Goal: Task Accomplishment & Management: Use online tool/utility

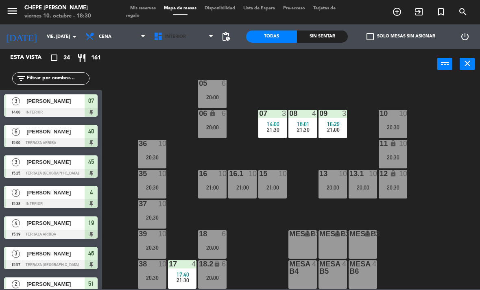
click at [180, 40] on span "Interior" at bounding box center [184, 37] width 68 height 18
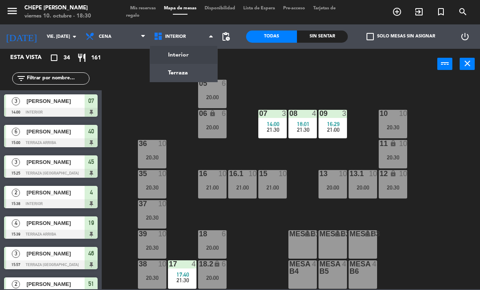
scroll to position [43, 0]
click at [198, 73] on ng-component "menu Chepe [PERSON_NAME] viernes 10. octubre - 18:30 Mis reservas Mapa de mesas…" at bounding box center [240, 144] width 480 height 289
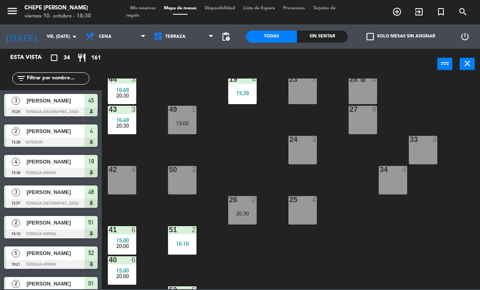
scroll to position [110, 0]
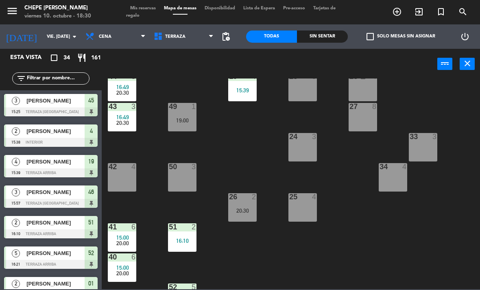
click at [176, 178] on div "50 3" at bounding box center [182, 177] width 28 height 28
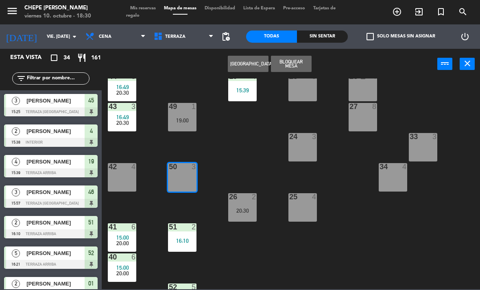
click at [180, 179] on div "50 3" at bounding box center [182, 177] width 28 height 28
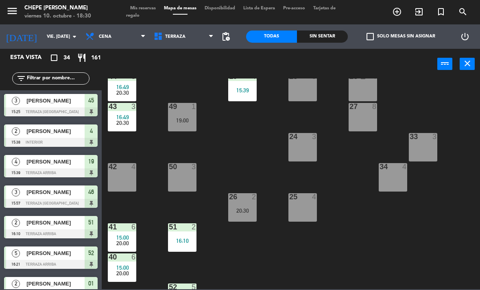
click at [180, 183] on div "50 3" at bounding box center [182, 177] width 28 height 28
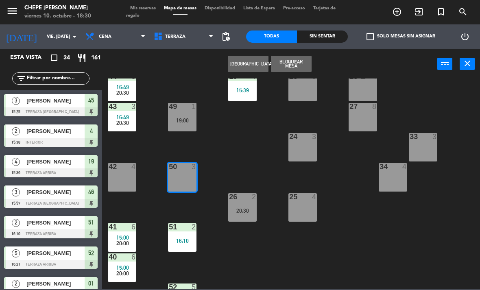
click at [162, 65] on div "Crear Reserva Bloquear Mesa power_input close" at bounding box center [269, 64] width 335 height 31
click at [110, 35] on span "Cena" at bounding box center [115, 37] width 68 height 18
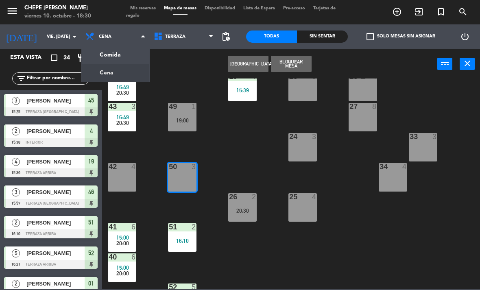
click at [123, 53] on ng-component "menu Chepe [PERSON_NAME] viernes 10. octubre - 18:30 Mis reservas Mapa de mesas…" at bounding box center [240, 144] width 480 height 289
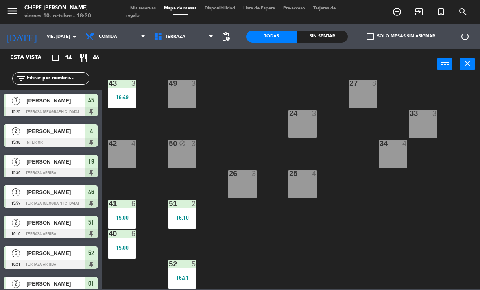
scroll to position [133, 0]
click at [181, 271] on div "52 5 16:21" at bounding box center [182, 274] width 28 height 28
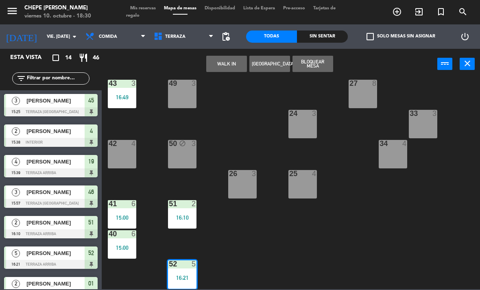
click at [183, 272] on div "52 5 16:21" at bounding box center [182, 274] width 28 height 28
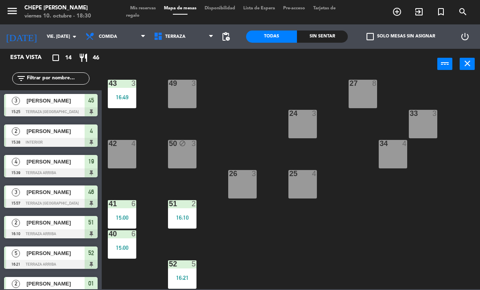
click at [183, 269] on div "52 5 16:21" at bounding box center [182, 274] width 28 height 28
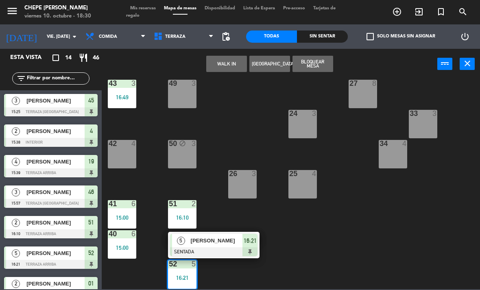
click at [218, 239] on span "[PERSON_NAME]" at bounding box center [217, 240] width 52 height 9
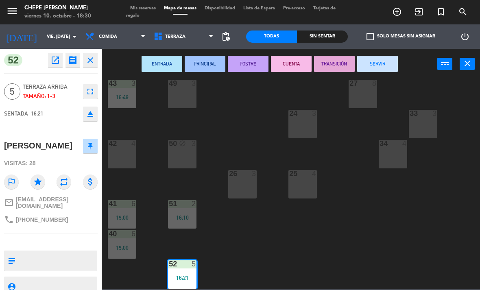
click at [379, 61] on button "SERVIR" at bounding box center [377, 64] width 41 height 16
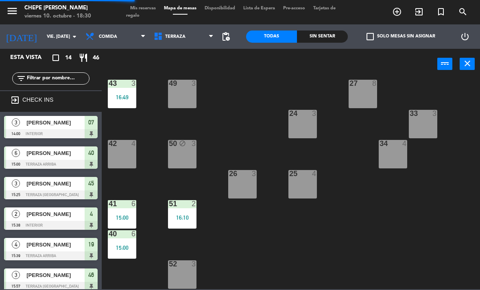
click at [189, 215] on div "16:10" at bounding box center [182, 218] width 28 height 6
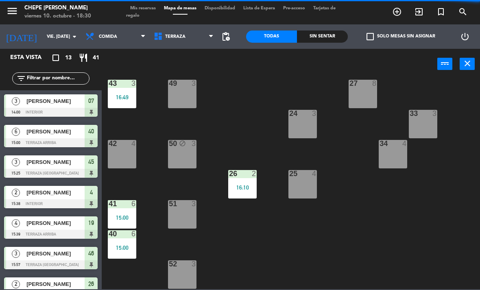
scroll to position [15, 0]
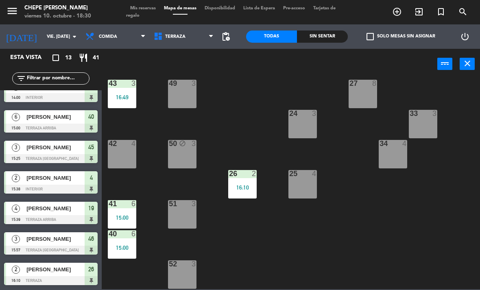
click at [274, 243] on div "21 4 30 lock 4 46 3 15:57 47 2 18:05 31 3 20 4 22 3 29 8 45 3 15:25 32 3 48 3 1…" at bounding box center [292, 183] width 373 height 211
click at [245, 186] on div "16:10" at bounding box center [242, 188] width 28 height 6
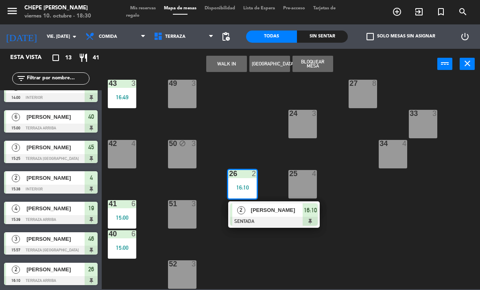
click at [263, 214] on span "[PERSON_NAME]" at bounding box center [277, 210] width 52 height 9
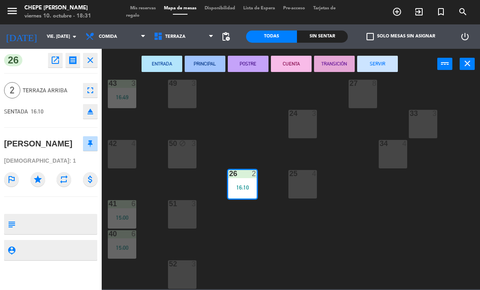
click at [381, 65] on button "SERVIR" at bounding box center [377, 64] width 41 height 16
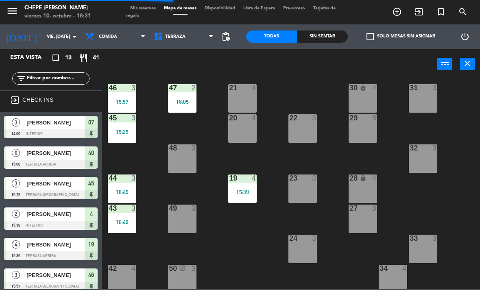
scroll to position [9, 0]
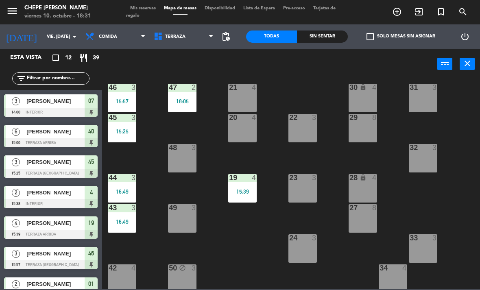
click at [248, 189] on div "15:39" at bounding box center [242, 192] width 28 height 6
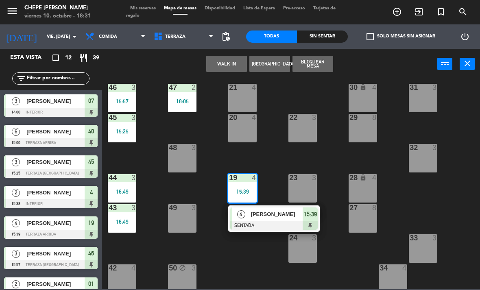
click at [256, 220] on div "[PERSON_NAME]" at bounding box center [276, 213] width 53 height 13
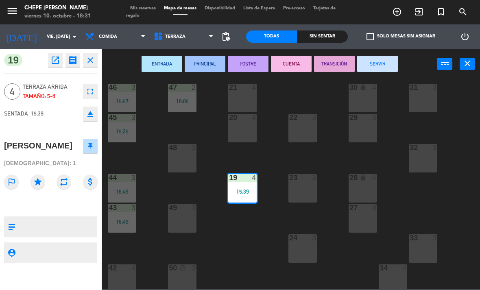
click at [382, 64] on button "SERVIR" at bounding box center [377, 64] width 41 height 16
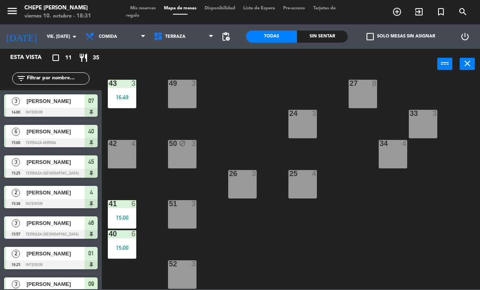
scroll to position [133, 0]
click at [186, 157] on div "50 block 3" at bounding box center [182, 154] width 28 height 28
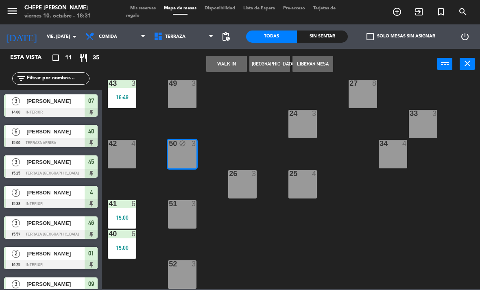
click at [231, 61] on button "WALK IN" at bounding box center [226, 64] width 41 height 16
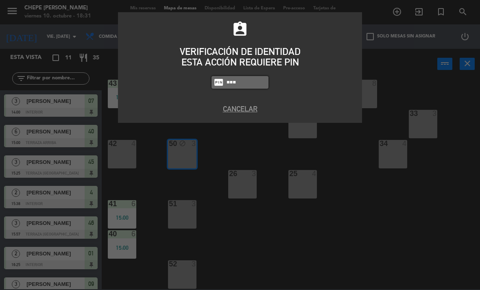
type input "4836"
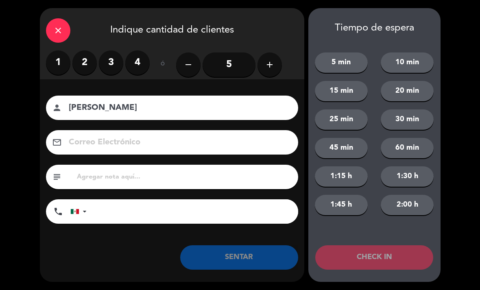
type input "[PERSON_NAME]"
click at [85, 59] on label "2" at bounding box center [84, 62] width 24 height 24
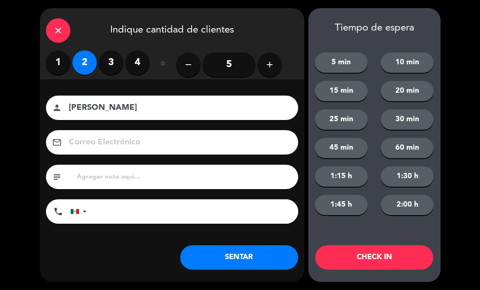
click at [270, 259] on button "SENTAR" at bounding box center [239, 257] width 118 height 24
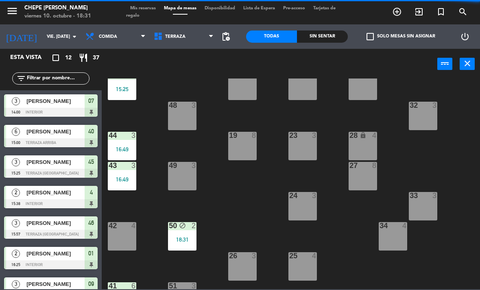
scroll to position [37, 0]
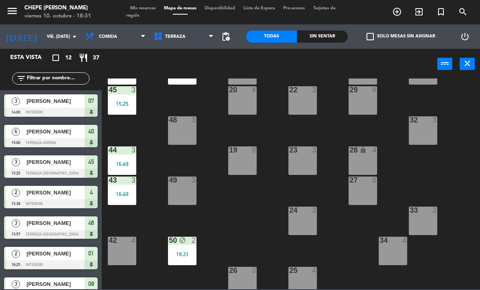
click at [124, 193] on div "16:49" at bounding box center [122, 194] width 28 height 6
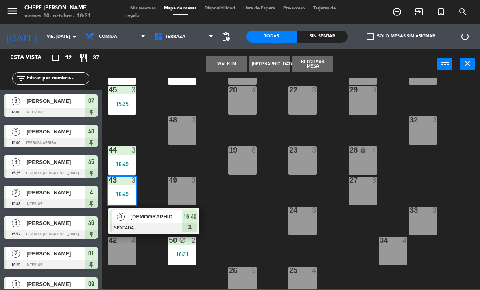
click at [128, 192] on div "16:49" at bounding box center [122, 194] width 28 height 6
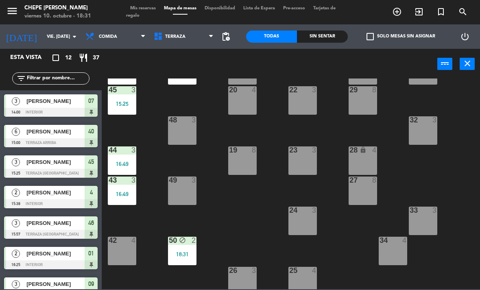
click at [129, 189] on div "43 3 16:49" at bounding box center [122, 190] width 28 height 28
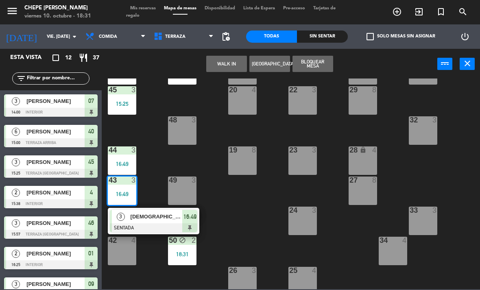
click at [150, 220] on span "[DEMOGRAPHIC_DATA] [PERSON_NAME]" at bounding box center [156, 216] width 52 height 9
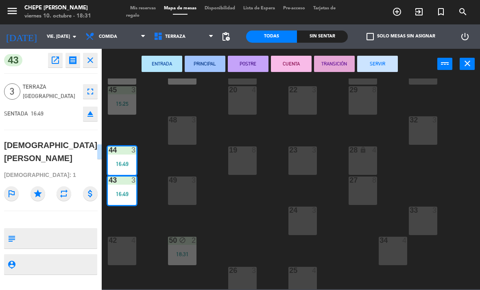
click at [377, 70] on button "SERVIR" at bounding box center [377, 64] width 41 height 16
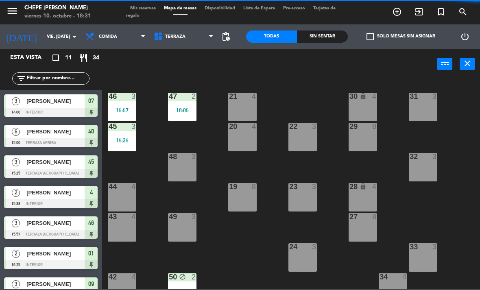
scroll to position [0, 0]
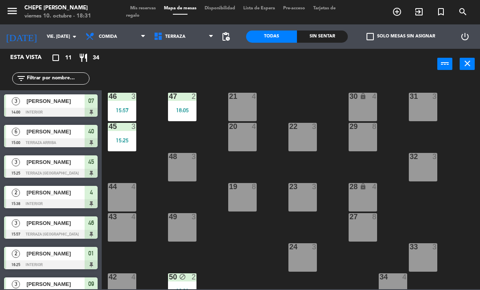
click at [131, 135] on div "45 3 15:25" at bounding box center [122, 137] width 28 height 28
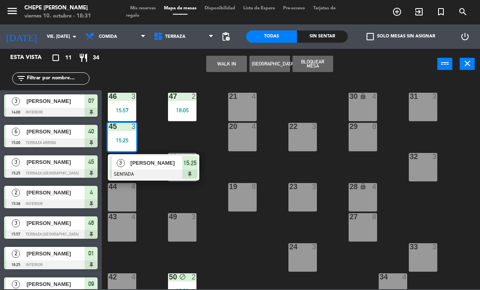
click at [170, 169] on div "[PERSON_NAME]" at bounding box center [156, 162] width 53 height 13
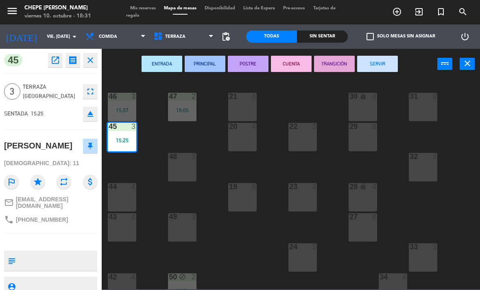
click at [372, 61] on button "SERVIR" at bounding box center [377, 64] width 41 height 16
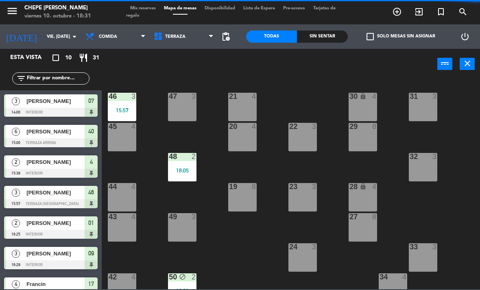
scroll to position [49, 0]
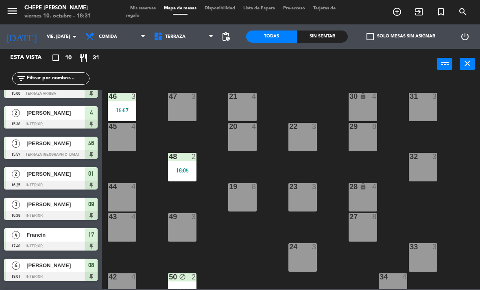
click at [117, 111] on div "15:57" at bounding box center [122, 110] width 28 height 6
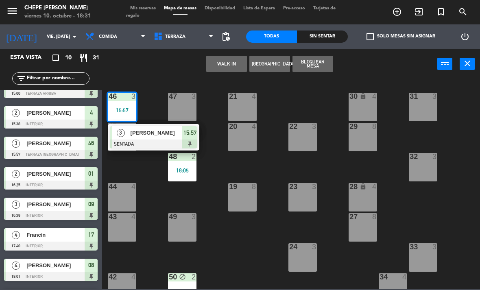
click at [156, 128] on div "[PERSON_NAME]" at bounding box center [156, 132] width 53 height 13
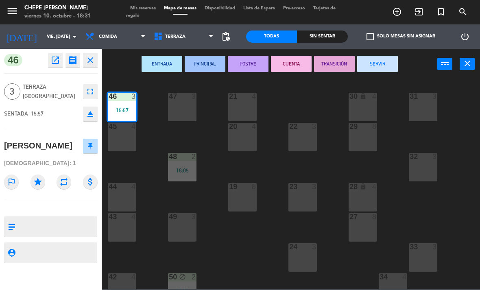
click at [373, 64] on button "SERVIR" at bounding box center [377, 64] width 41 height 16
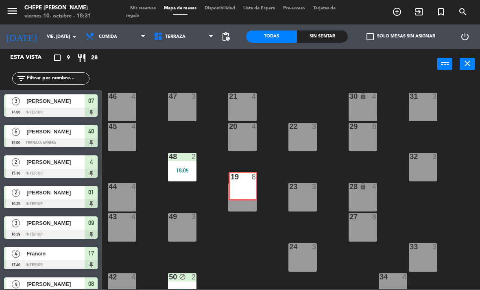
scroll to position [0, 0]
click at [190, 42] on span "Terraza" at bounding box center [184, 37] width 68 height 18
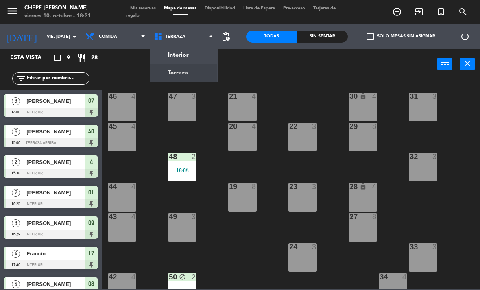
click at [183, 53] on ng-component "menu Chepe [PERSON_NAME] viernes 10. octubre - 18:31 Mis reservas Mapa de mesas…" at bounding box center [240, 144] width 480 height 289
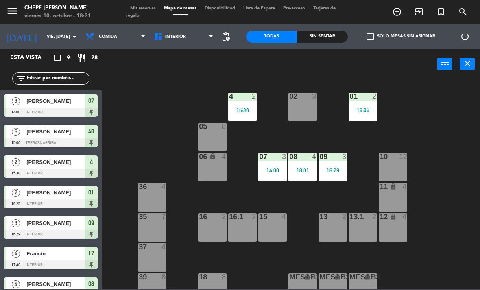
click at [369, 104] on div "01 2 16:25" at bounding box center [362, 107] width 28 height 28
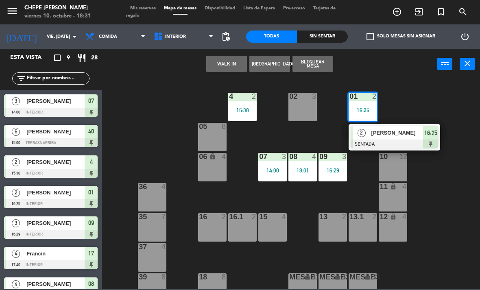
click at [375, 141] on div at bounding box center [393, 143] width 87 height 9
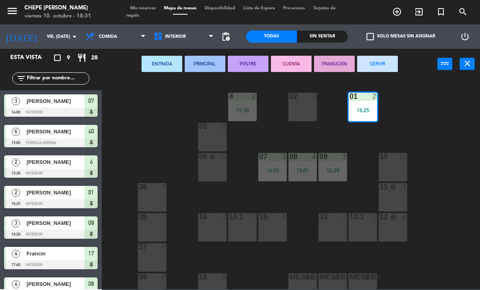
click at [361, 65] on button "SERVIR" at bounding box center [377, 64] width 41 height 16
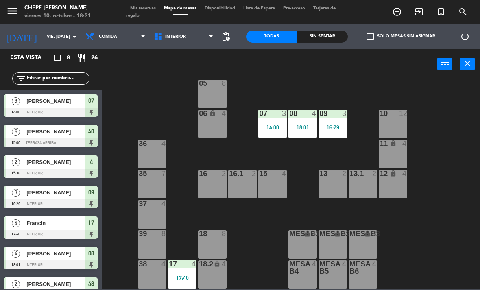
scroll to position [43, 0]
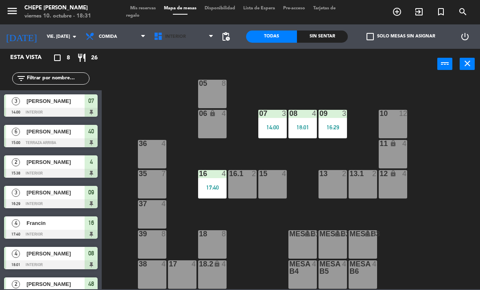
click at [178, 37] on span "Interior" at bounding box center [175, 36] width 21 height 5
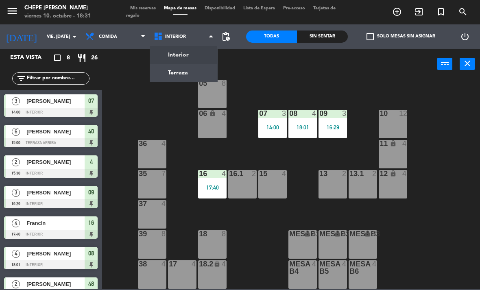
click at [124, 92] on div "02 3 4 2 15:38 01 3 05 8 06 lock 4 07 3 14:00 09 3 16:29 10 12 08 4 18:01 11 lo…" at bounding box center [292, 183] width 373 height 211
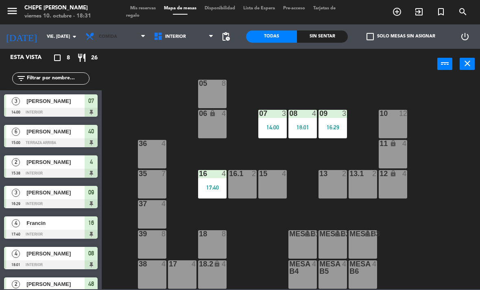
click at [128, 41] on span "Comida" at bounding box center [115, 37] width 68 height 18
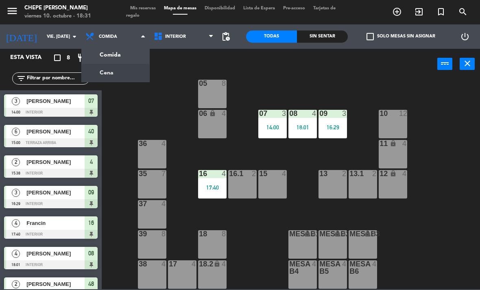
click at [118, 65] on ng-component "menu Chepe [PERSON_NAME] viernes 10. octubre - 18:31 Mis reservas Mapa de mesas…" at bounding box center [240, 144] width 480 height 289
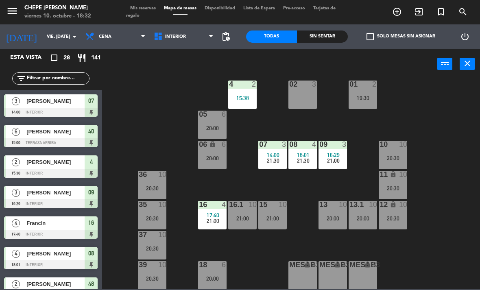
scroll to position [12, 0]
click at [347, 147] on div "3" at bounding box center [344, 144] width 5 height 7
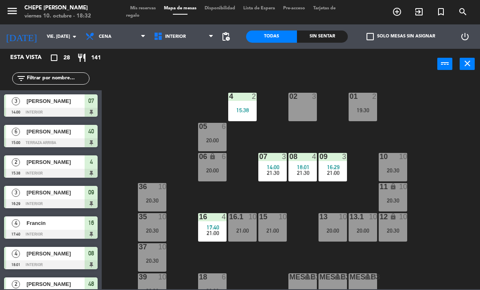
scroll to position [0, 0]
click at [181, 38] on span "Interior" at bounding box center [175, 36] width 21 height 5
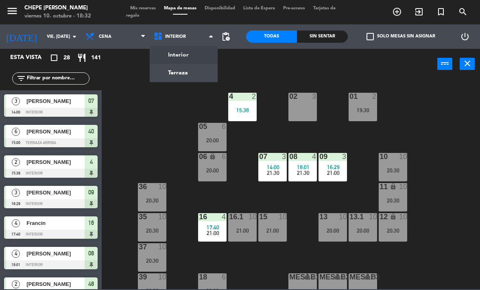
scroll to position [0, 0]
click at [186, 76] on ng-component "menu Chepe [PERSON_NAME] viernes 10. octubre - 18:32 Mis reservas Mapa de mesas…" at bounding box center [240, 144] width 480 height 289
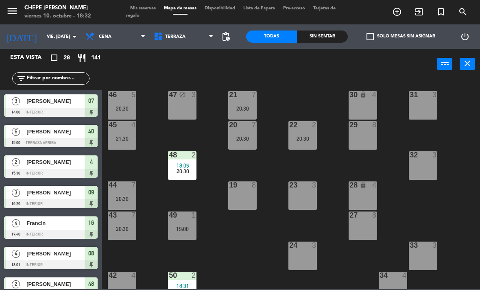
scroll to position [1, 0]
click at [164, 45] on span "Terraza" at bounding box center [184, 37] width 68 height 18
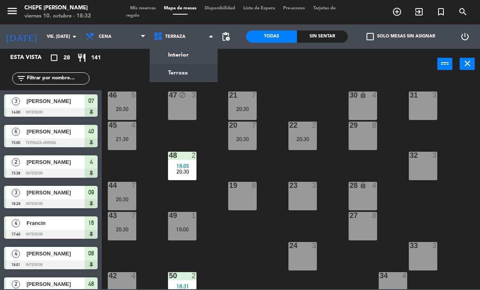
click at [186, 53] on ng-component "menu Chepe [PERSON_NAME] viernes 10. octubre - 18:32 Mis reservas Mapa de mesas…" at bounding box center [240, 144] width 480 height 289
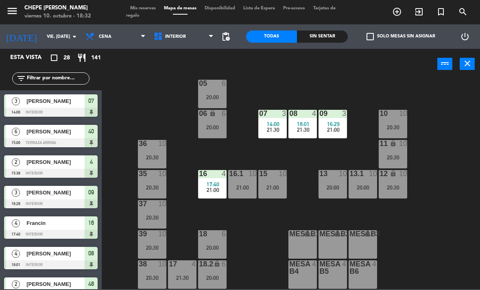
scroll to position [43, 0]
click at [202, 181] on div "17:40" at bounding box center [212, 184] width 28 height 6
click at [176, 166] on div "02 3 4 2 15:38 01 2 19:30 05 6 20:00 06 lock 6 20:00 07 3 14:00 21:30 09 3 16:2…" at bounding box center [292, 183] width 373 height 211
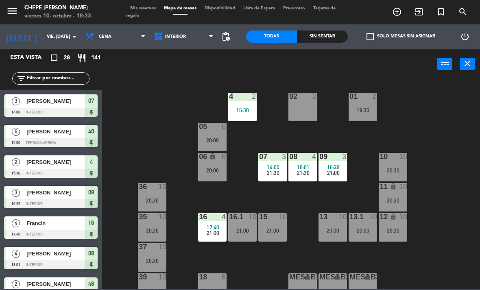
scroll to position [0, 0]
click at [176, 42] on span "Interior" at bounding box center [184, 37] width 68 height 18
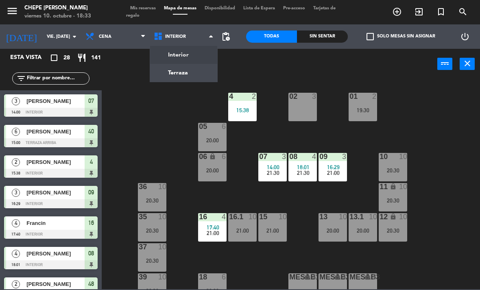
click at [183, 81] on ng-component "menu Chepe [PERSON_NAME] viernes 10. octubre - 18:33 Mis reservas Mapa de mesas…" at bounding box center [240, 144] width 480 height 289
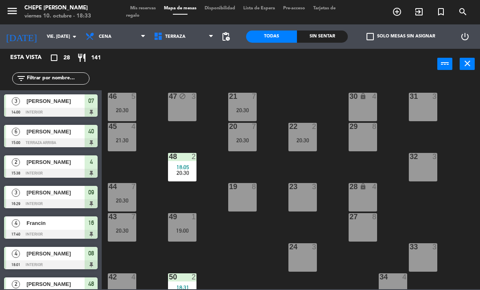
click at [182, 38] on span "Terraza" at bounding box center [175, 36] width 20 height 5
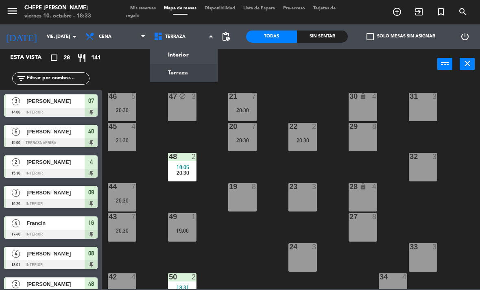
click at [181, 60] on ng-component "menu Chepe [PERSON_NAME] viernes 10. octubre - 18:33 Mis reservas Mapa de mesas…" at bounding box center [240, 144] width 480 height 289
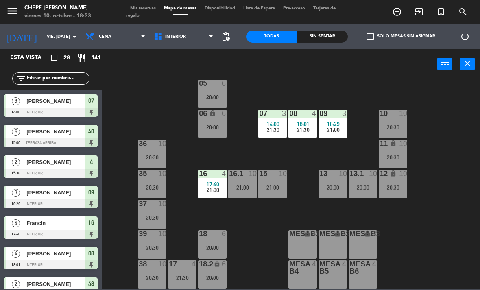
scroll to position [43, 0]
click at [261, 177] on div "10" at bounding box center [255, 173] width 13 height 7
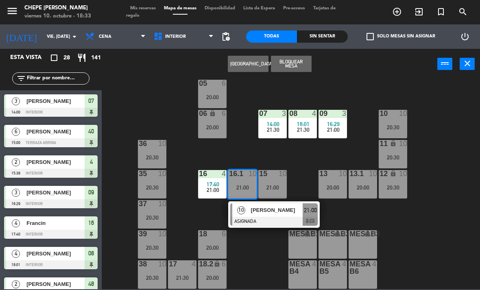
click at [292, 219] on div at bounding box center [273, 221] width 87 height 9
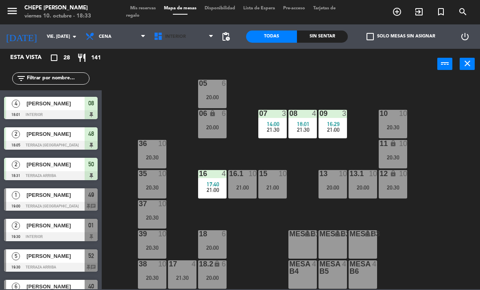
click at [173, 43] on span "Interior" at bounding box center [184, 37] width 68 height 18
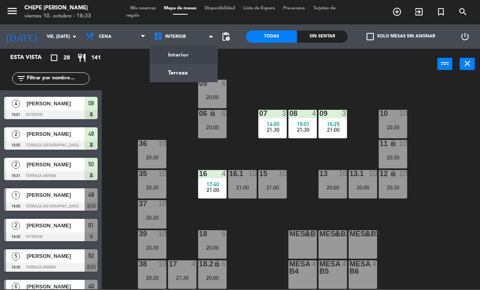
click at [192, 53] on ng-component "menu Chepe [PERSON_NAME] viernes 10. octubre - 18:33 Mis reservas Mapa de mesas…" at bounding box center [240, 144] width 480 height 289
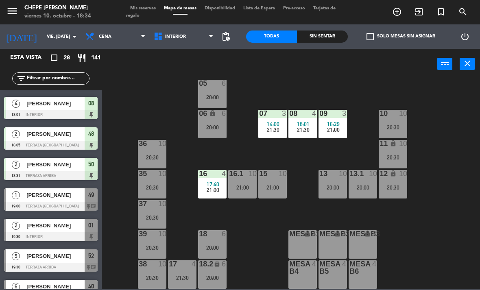
click at [165, 45] on span "Interior" at bounding box center [184, 37] width 68 height 18
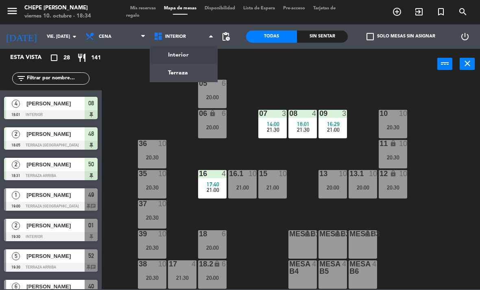
click at [139, 88] on div "02 3 4 2 15:38 01 2 19:30 05 6 20:00 06 lock 6 20:00 07 3 14:00 21:30 09 3 16:2…" at bounding box center [292, 183] width 373 height 211
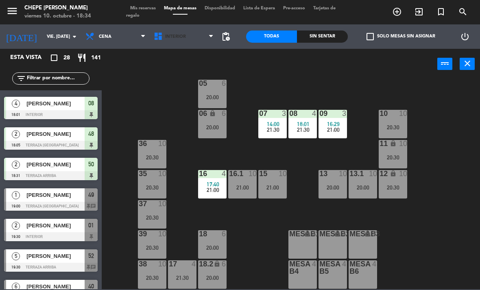
click at [170, 44] on span "Interior" at bounding box center [184, 37] width 68 height 18
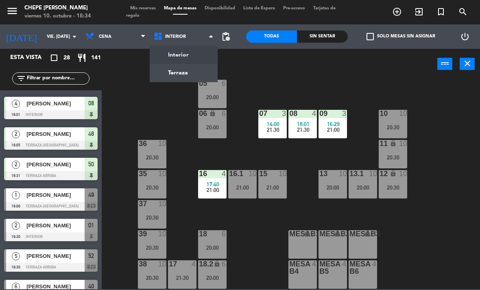
click at [134, 101] on div "02 3 4 2 15:38 01 2 19:30 05 6 20:00 06 lock 6 20:00 07 3 14:00 21:30 09 3 16:2…" at bounding box center [292, 183] width 373 height 211
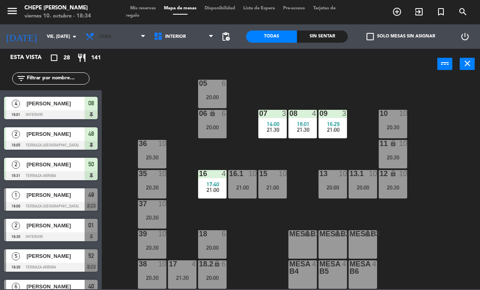
click at [118, 44] on span "Cena" at bounding box center [115, 37] width 68 height 18
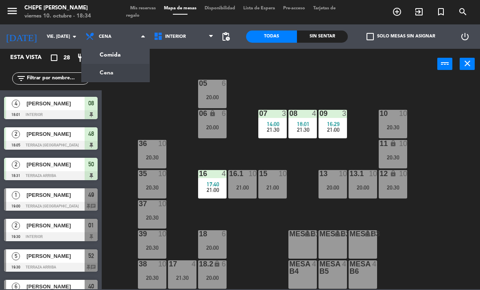
click at [113, 56] on ng-component "menu Chepe [PERSON_NAME] viernes 10. octubre - 18:34 Mis reservas Mapa de mesas…" at bounding box center [240, 144] width 480 height 289
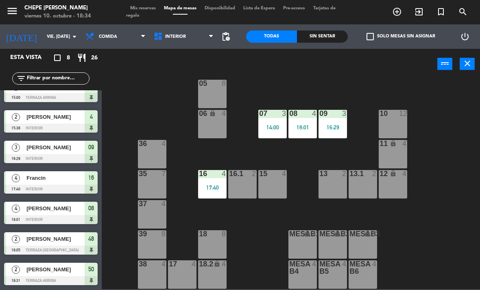
click at [340, 185] on div "13 2" at bounding box center [332, 184] width 28 height 28
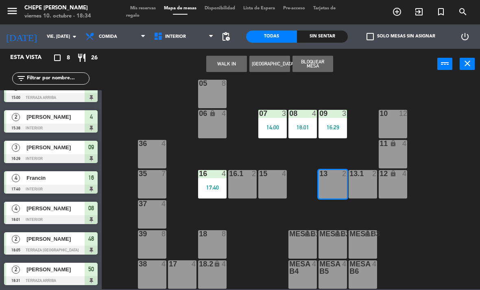
click at [231, 67] on button "WALK IN" at bounding box center [226, 64] width 41 height 16
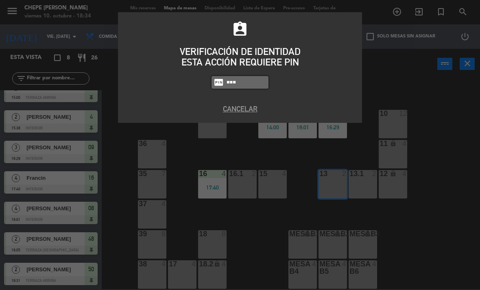
type input "4836"
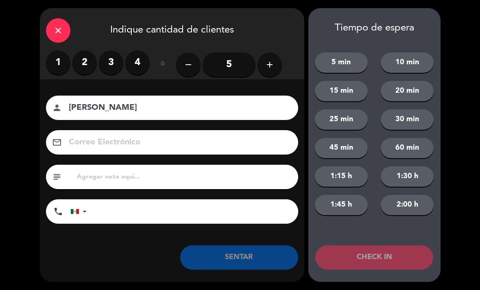
type input "[PERSON_NAME]"
click at [261, 64] on button "add" at bounding box center [269, 64] width 24 height 24
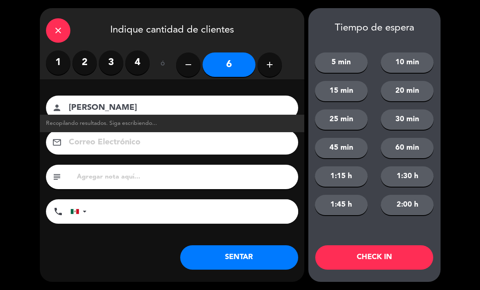
click at [262, 269] on button "SENTAR" at bounding box center [239, 257] width 118 height 24
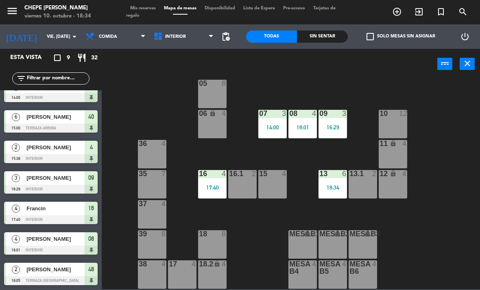
scroll to position [0, 0]
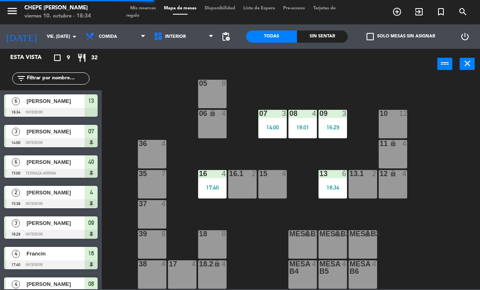
click at [326, 191] on div "13 6 18:34" at bounding box center [332, 184] width 28 height 28
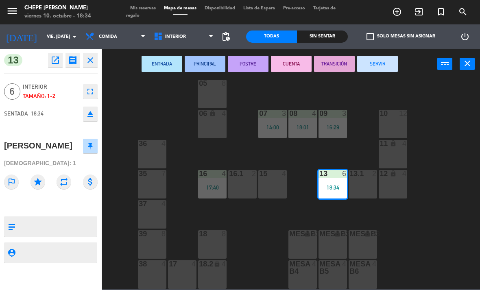
click at [354, 191] on div "13.1 2" at bounding box center [362, 184] width 28 height 28
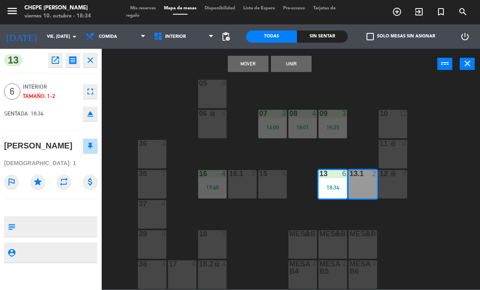
click at [308, 66] on button "Unir" at bounding box center [291, 64] width 41 height 16
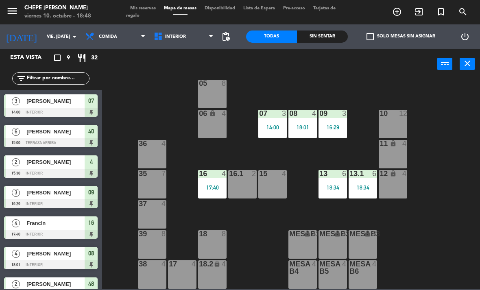
scroll to position [43, 0]
click at [161, 38] on icon at bounding box center [159, 37] width 12 height 10
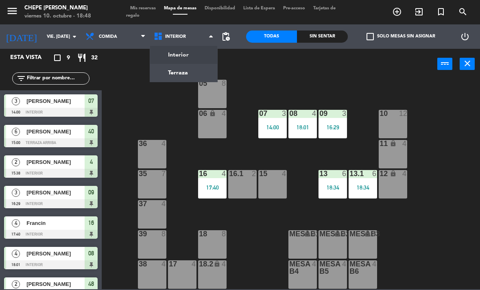
click at [169, 65] on ng-component "menu Chepe [PERSON_NAME] viernes 10. octubre - 18:48 Mis reservas Mapa de mesas…" at bounding box center [240, 144] width 480 height 289
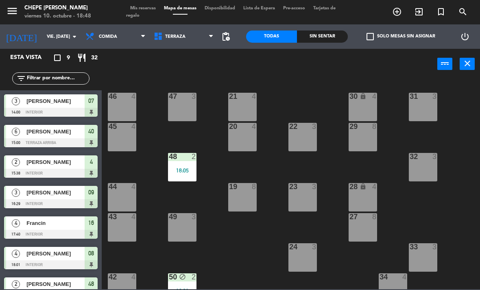
scroll to position [0, 0]
click at [104, 40] on span "Comida" at bounding box center [115, 37] width 68 height 18
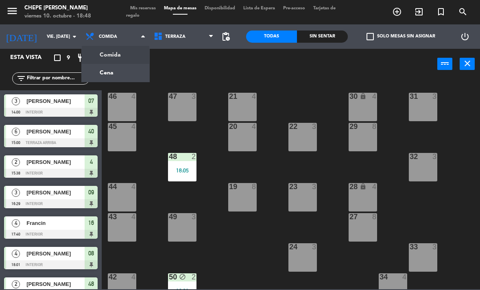
click at [106, 69] on ng-component "menu Chepe [PERSON_NAME] viernes 10. octubre - 18:48 Mis reservas Mapa de mesas…" at bounding box center [240, 144] width 480 height 289
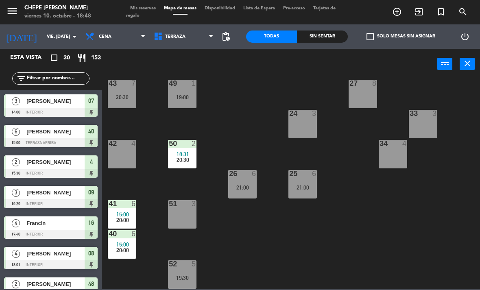
scroll to position [133, 0]
click at [121, 215] on span "15:00" at bounding box center [122, 214] width 13 height 7
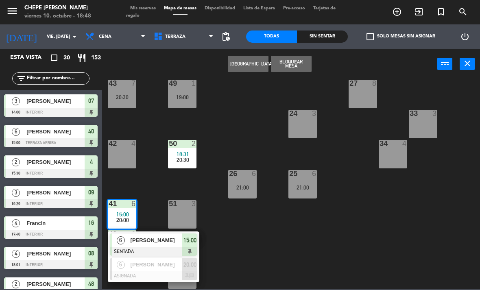
click at [132, 266] on span "[PERSON_NAME]" at bounding box center [156, 264] width 52 height 9
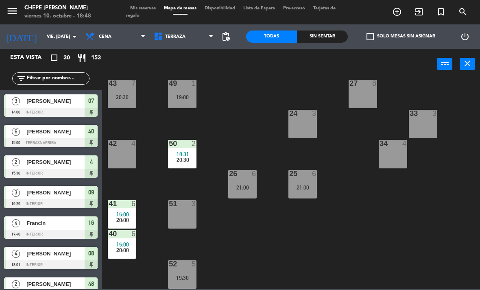
click at [182, 268] on div "52 5" at bounding box center [182, 264] width 28 height 8
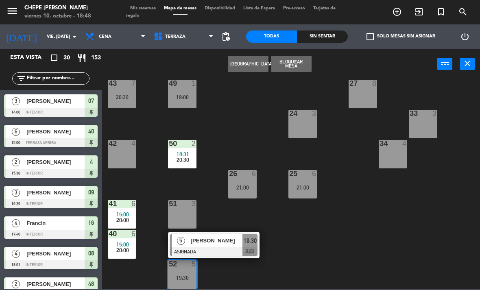
click at [184, 265] on div at bounding box center [182, 263] width 13 height 7
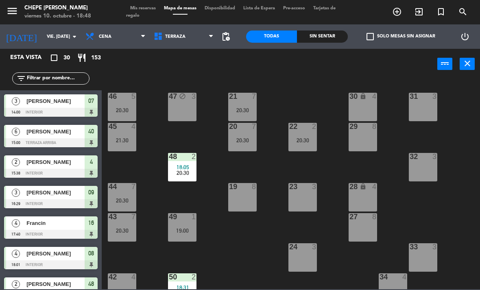
scroll to position [0, 0]
click at [119, 108] on div "20:30" at bounding box center [122, 110] width 28 height 6
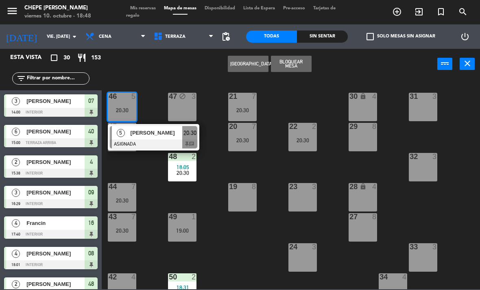
click at [137, 133] on span "[PERSON_NAME]" at bounding box center [156, 132] width 52 height 9
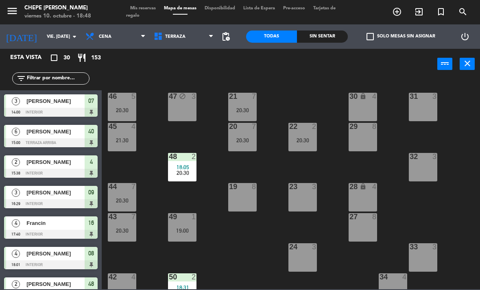
scroll to position [2, 0]
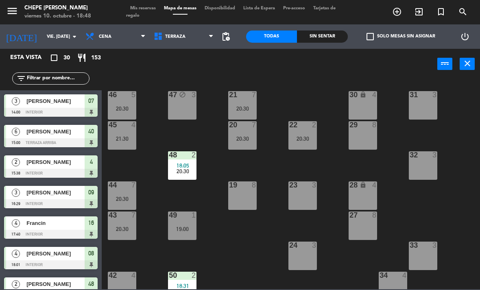
click at [117, 139] on div "21:30" at bounding box center [122, 139] width 28 height 6
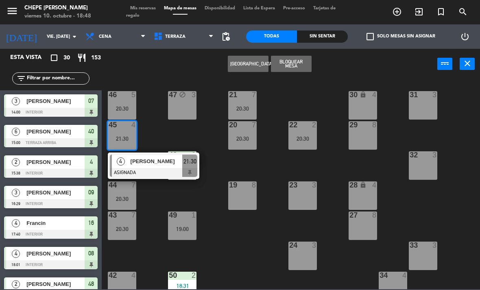
click at [137, 166] on div "[PERSON_NAME]" at bounding box center [156, 160] width 53 height 13
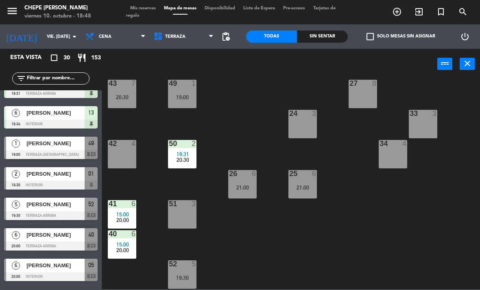
scroll to position [125, 0]
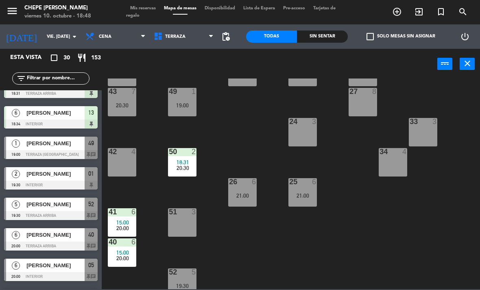
click at [126, 106] on div "20:30" at bounding box center [122, 105] width 28 height 6
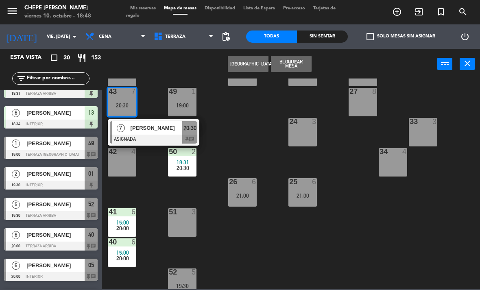
click at [135, 134] on div "[PERSON_NAME]" at bounding box center [156, 127] width 53 height 13
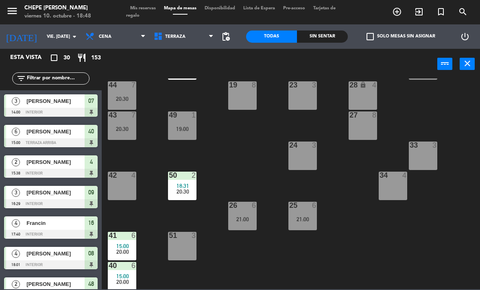
scroll to position [101, 0]
click at [123, 130] on div "20:30" at bounding box center [122, 129] width 28 height 6
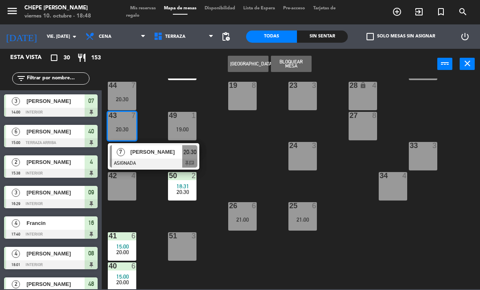
click at [137, 166] on div at bounding box center [153, 163] width 87 height 9
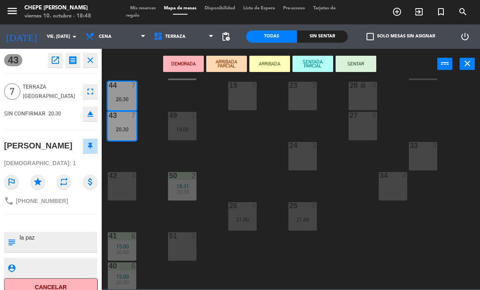
click at [132, 249] on div "20:00" at bounding box center [122, 252] width 28 height 6
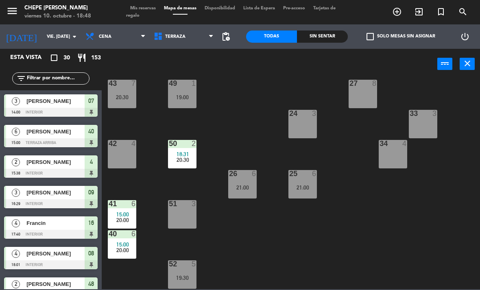
scroll to position [133, 0]
click at [121, 225] on div "41 6 15:00 20:00" at bounding box center [122, 214] width 28 height 28
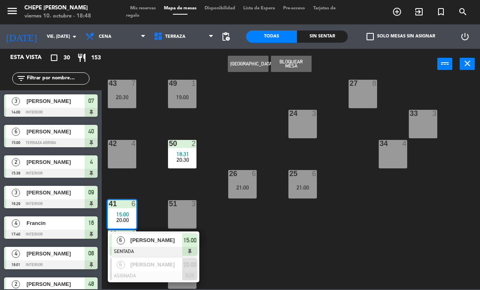
click at [130, 266] on div "[PERSON_NAME]" at bounding box center [156, 264] width 53 height 13
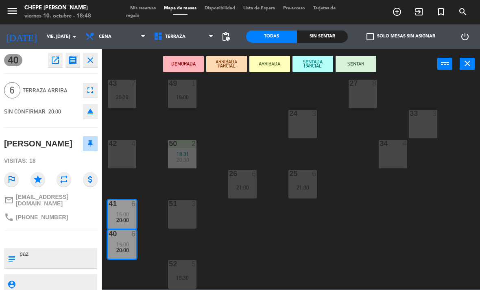
click at [125, 90] on div "43 7 20:30" at bounding box center [122, 94] width 28 height 28
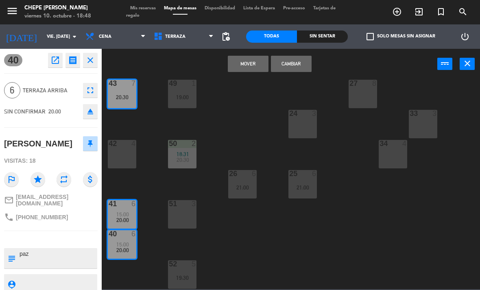
click at [286, 64] on button "Cambiar" at bounding box center [291, 64] width 41 height 16
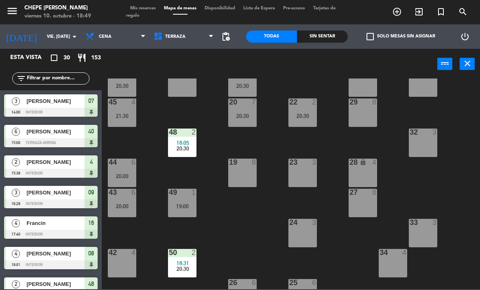
scroll to position [21, 0]
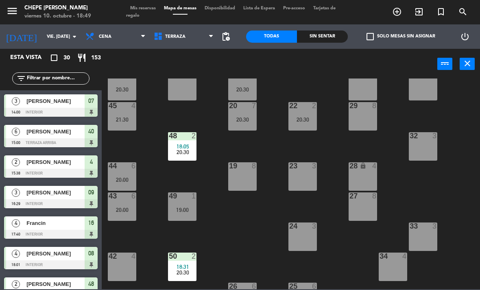
click at [177, 155] on span "20:30" at bounding box center [182, 152] width 13 height 7
click at [282, 187] on div "21 7 20:30 30 lock 4 46 5 20:30 47 block 3 31 3 20 7 20:30 22 2 20:30 29 8 45 4…" at bounding box center [292, 183] width 373 height 211
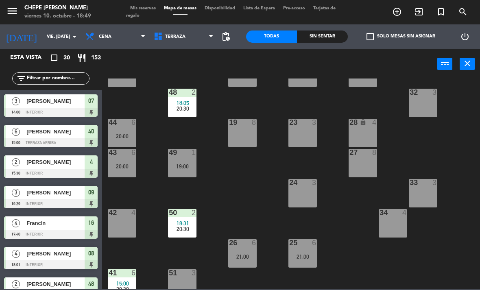
scroll to position [63, 0]
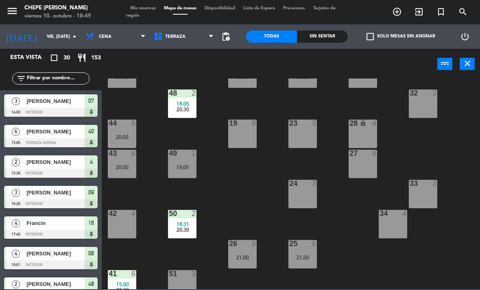
click at [299, 246] on div at bounding box center [302, 243] width 13 height 7
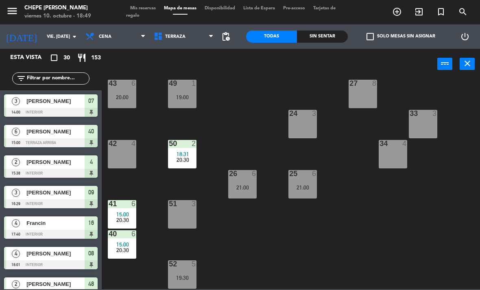
scroll to position [133, 0]
click at [313, 186] on div "21:00" at bounding box center [302, 188] width 28 height 6
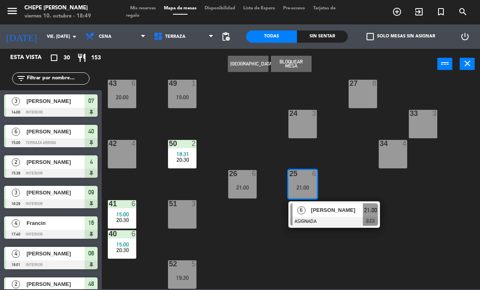
click at [319, 218] on div at bounding box center [333, 221] width 87 height 9
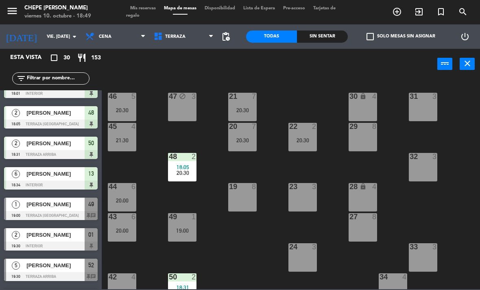
scroll to position [0, 0]
click at [186, 157] on div at bounding box center [182, 156] width 13 height 7
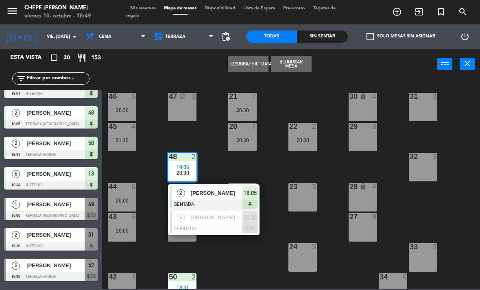
click at [188, 218] on div "4" at bounding box center [180, 217] width 17 height 13
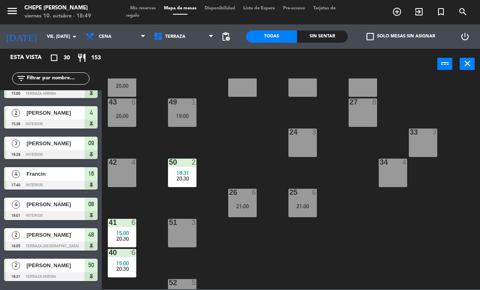
scroll to position [113, 0]
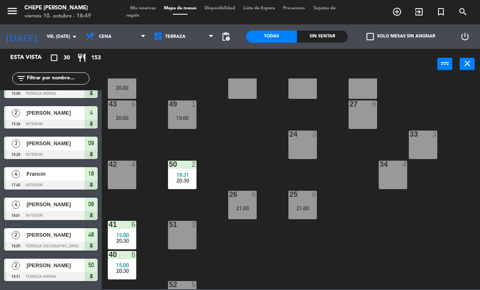
click at [187, 177] on span "20:30" at bounding box center [182, 180] width 13 height 7
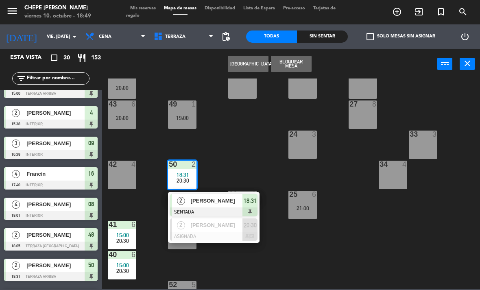
click at [189, 229] on div "2" at bounding box center [180, 224] width 17 height 13
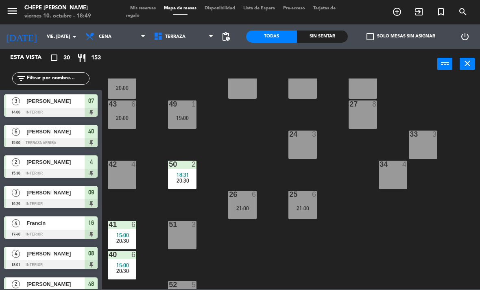
scroll to position [0, 0]
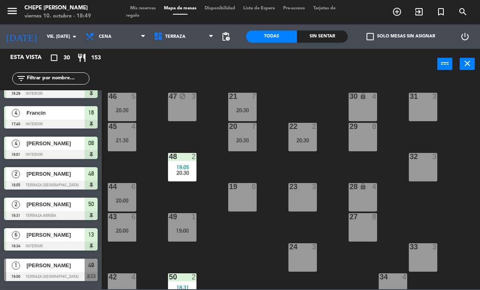
click at [191, 161] on div "48 2" at bounding box center [182, 157] width 28 height 8
click at [184, 140] on div "21 7 20:30 30 lock 4 46 5 20:30 47 block 3 31 3 20 7 20:30 22 2 20:30 29 8 45 4…" at bounding box center [292, 183] width 373 height 211
click at [126, 110] on div "20:30" at bounding box center [122, 110] width 28 height 6
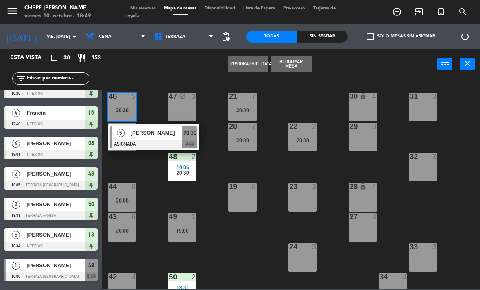
click at [209, 138] on div "21 7 20:30 30 lock 4 46 5 20:30 5 [PERSON_NAME] ASIGNADA 20:30 chat 47 block 3 …" at bounding box center [292, 183] width 373 height 211
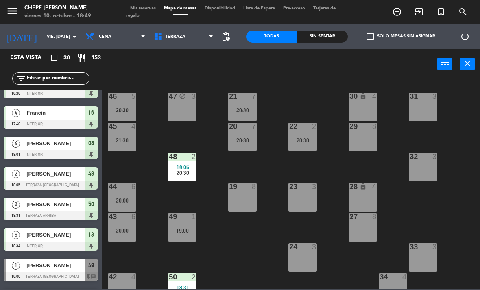
click at [185, 167] on span "18:05" at bounding box center [182, 167] width 13 height 7
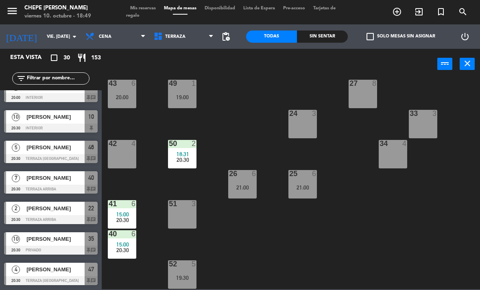
click at [185, 156] on span "20:30" at bounding box center [182, 159] width 13 height 7
click at [237, 246] on div "21 7 20:30 30 lock 4 46 5 20:30 47 block 4 20:30 31 3 20 7 20:30 22 2 20:30 29 …" at bounding box center [292, 183] width 373 height 211
click at [124, 246] on span "15:00" at bounding box center [122, 244] width 13 height 7
click at [263, 242] on div "21 7 20:30 30 lock 4 46 5 20:30 47 block 4 20:30 31 3 20 7 20:30 22 2 20:30 29 …" at bounding box center [292, 183] width 373 height 211
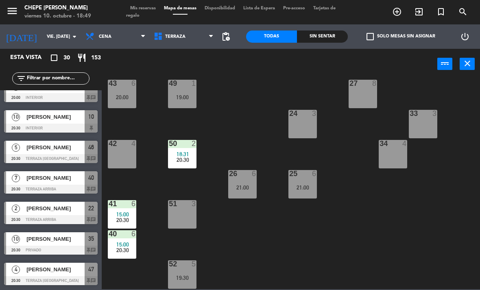
click at [397, 250] on div "21 7 20:30 30 lock 4 46 5 20:30 47 block 4 20:30 31 3 20 7 20:30 22 2 20:30 29 …" at bounding box center [292, 183] width 373 height 211
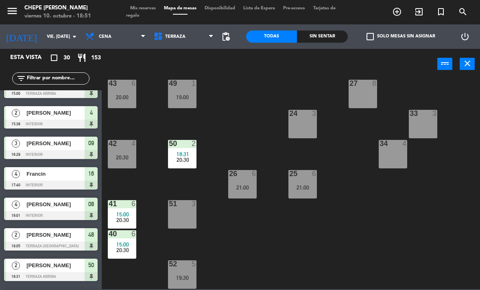
click at [311, 189] on div "21:00" at bounding box center [302, 188] width 28 height 6
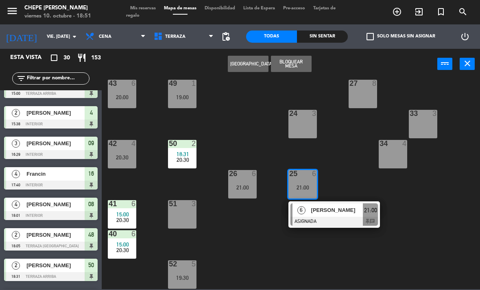
click at [334, 223] on div at bounding box center [333, 221] width 87 height 9
